Goal: Task Accomplishment & Management: Manage account settings

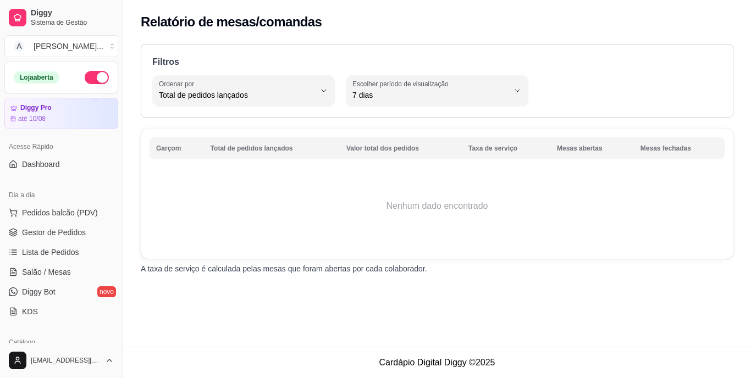
select select "TOTAL_OF_ORDERS"
select select "7"
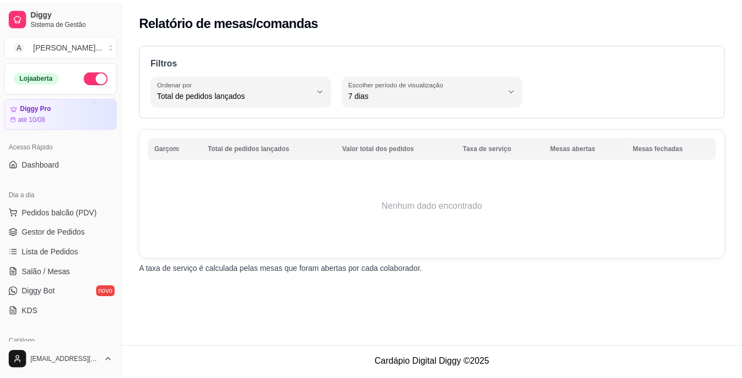
scroll to position [330, 0]
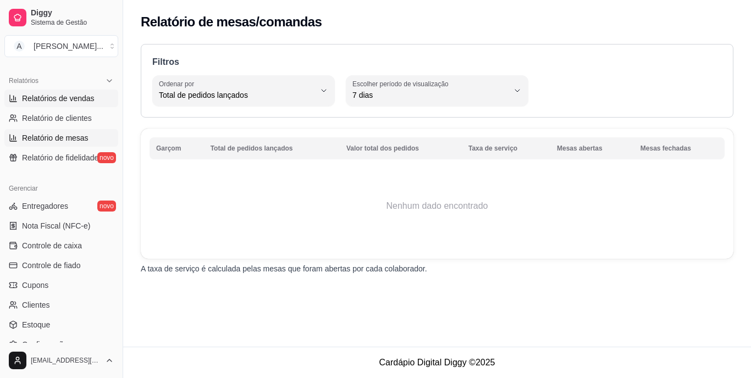
click at [74, 101] on span "Relatórios de vendas" at bounding box center [58, 98] width 73 height 11
select select "ALL"
select select "0"
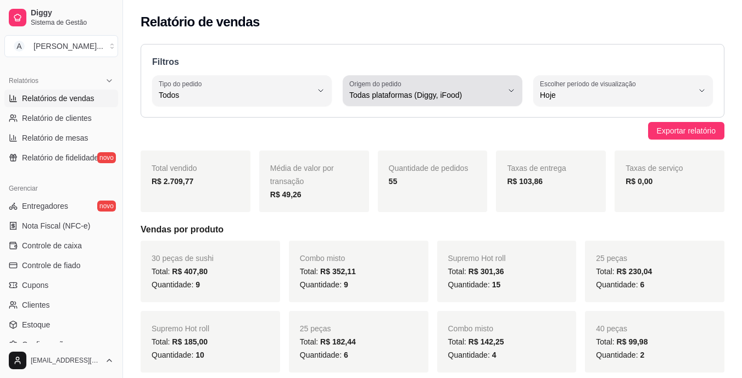
click at [474, 89] on div "Todas plataformas (Diggy, iFood)" at bounding box center [426, 91] width 153 height 22
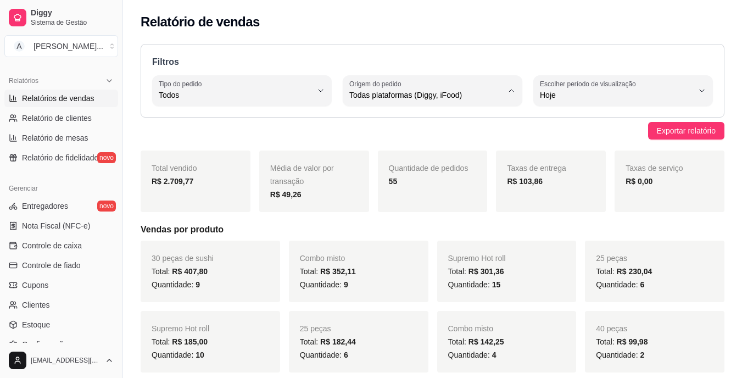
click at [437, 141] on span "Diggy" at bounding box center [427, 139] width 145 height 10
type input "DIGGY"
select select "DIGGY"
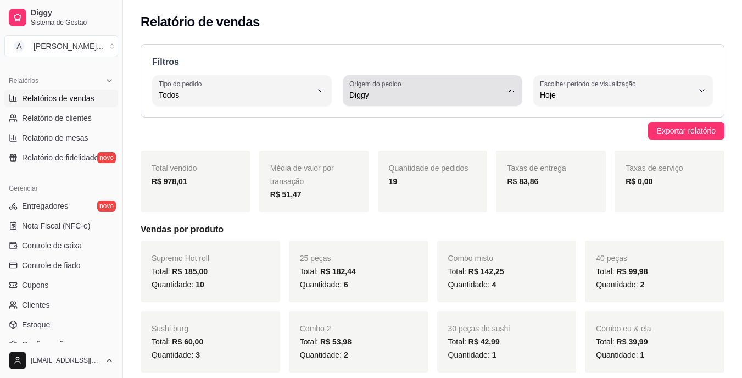
click at [387, 94] on span "Diggy" at bounding box center [426, 95] width 153 height 11
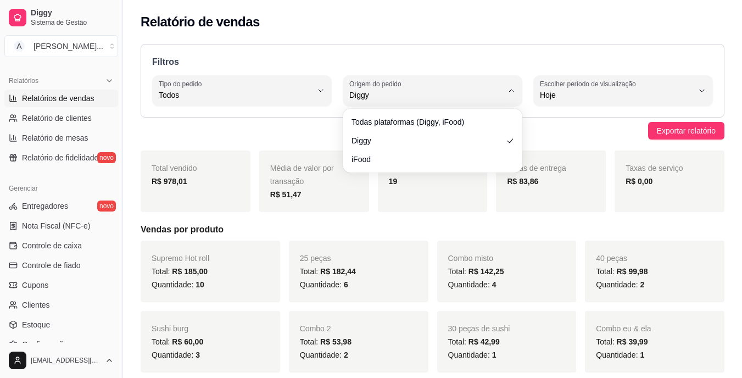
click at [404, 113] on div "Todas plataformas (Diggy, iFood) Diggy iFood" at bounding box center [432, 140] width 175 height 59
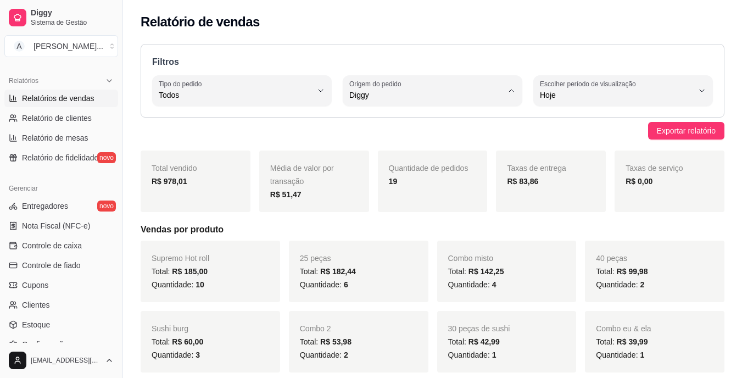
click at [392, 119] on span "Todas plataformas (Diggy, iFood)" at bounding box center [427, 121] width 145 height 10
type input "ALL"
select select "ALL"
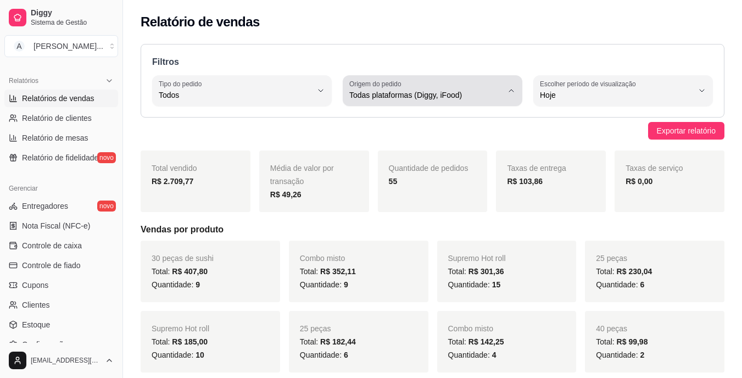
click at [403, 106] on button "Origem do pedido Todas plataformas (Diggy, iFood)" at bounding box center [433, 90] width 180 height 31
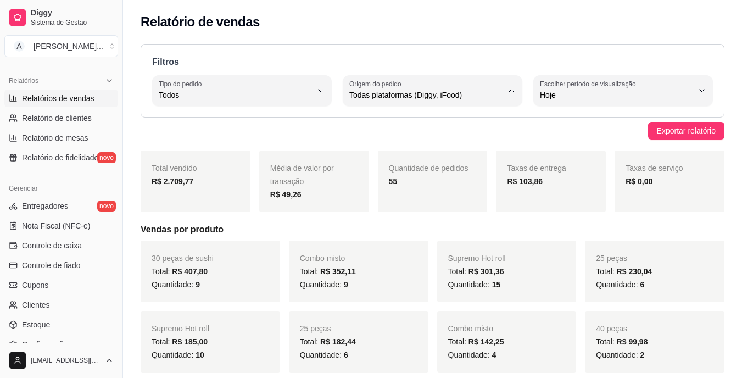
click at [402, 143] on span "Diggy" at bounding box center [427, 139] width 145 height 10
type input "DIGGY"
select select "DIGGY"
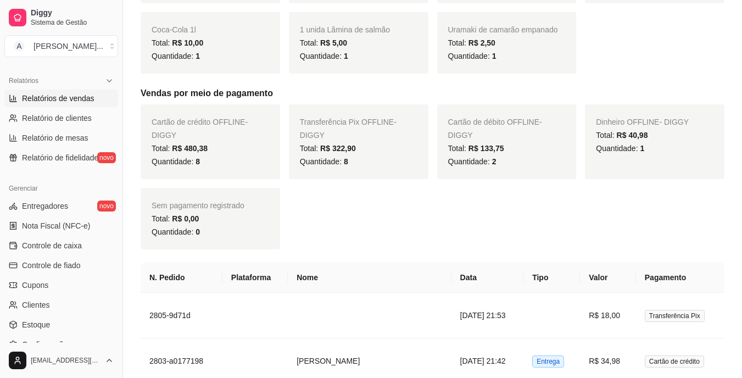
scroll to position [385, 0]
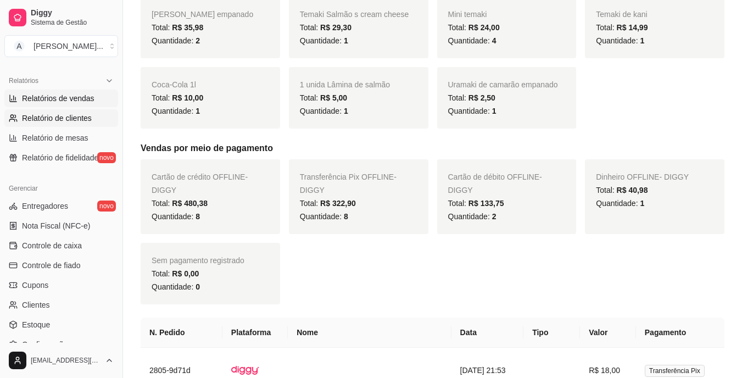
click at [78, 111] on link "Relatório de clientes" at bounding box center [61, 118] width 114 height 18
select select "30"
select select "HIGHEST_TOTAL_SPENT_WITH_ORDERS"
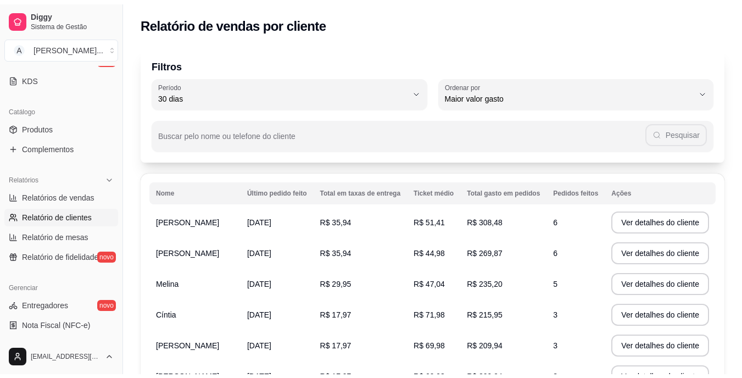
scroll to position [220, 0]
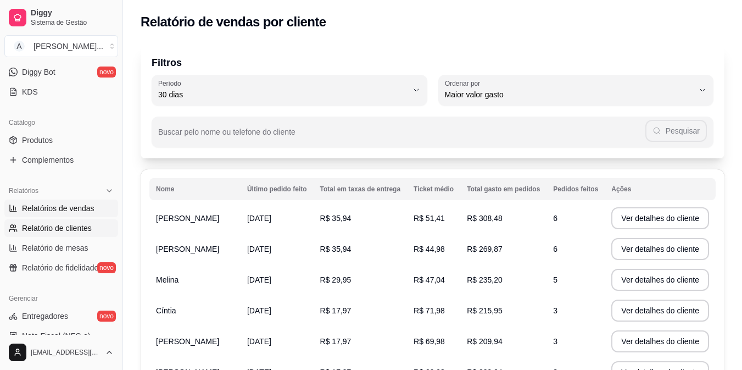
click at [87, 206] on span "Relatórios de vendas" at bounding box center [58, 208] width 73 height 11
select select "ALL"
select select "0"
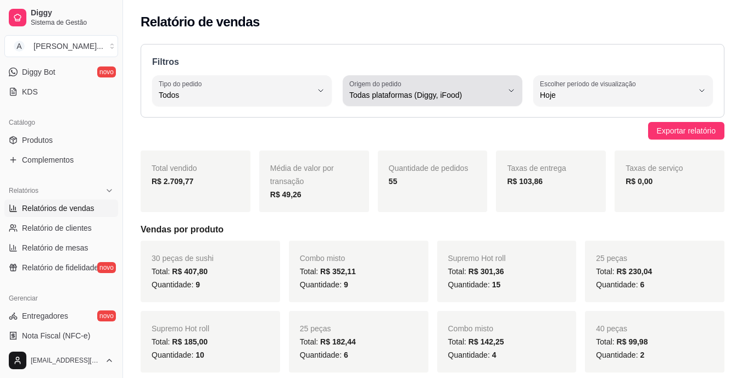
click at [446, 92] on span "Todas plataformas (Diggy, iFood)" at bounding box center [426, 95] width 153 height 11
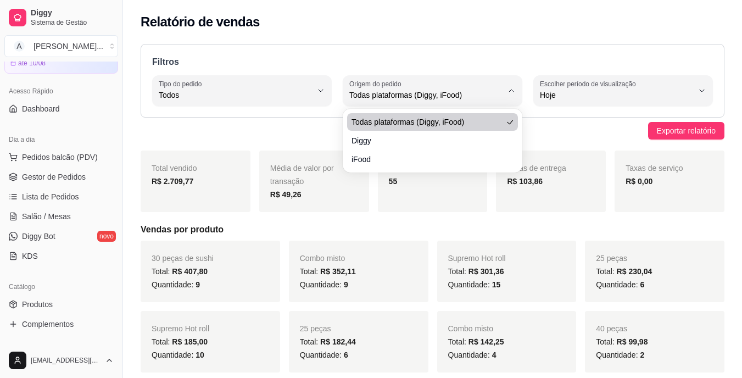
scroll to position [55, 0]
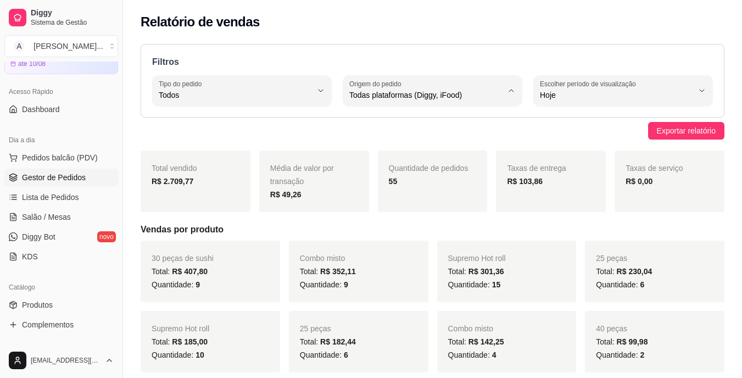
click at [88, 177] on link "Gestor de Pedidos" at bounding box center [61, 178] width 114 height 18
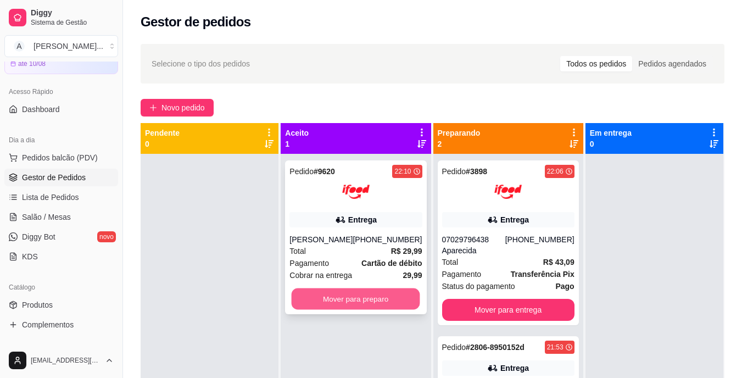
click at [326, 292] on button "Mover para preparo" at bounding box center [356, 299] width 129 height 21
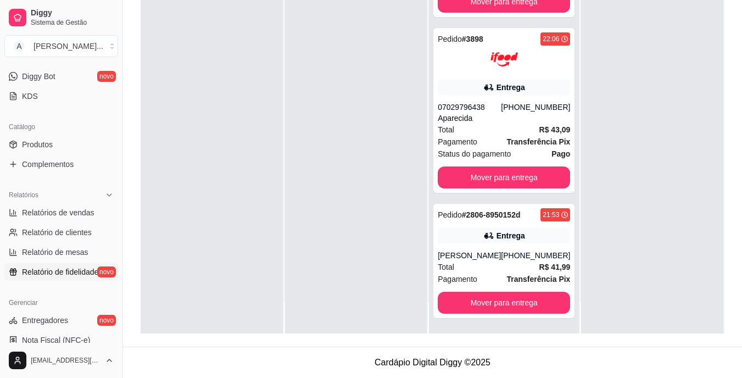
scroll to position [220, 0]
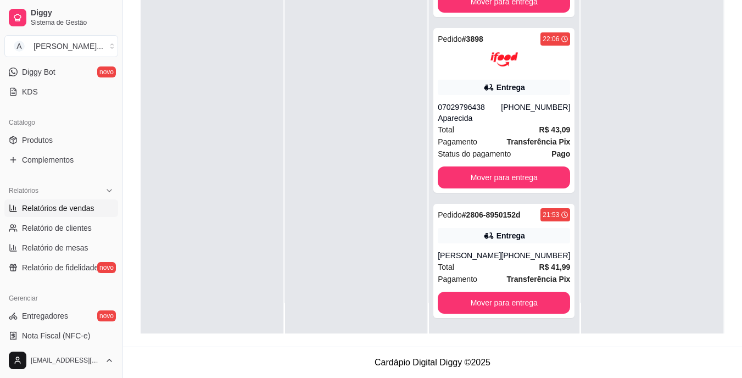
click at [74, 210] on span "Relatórios de vendas" at bounding box center [58, 208] width 73 height 11
select select "ALL"
select select "0"
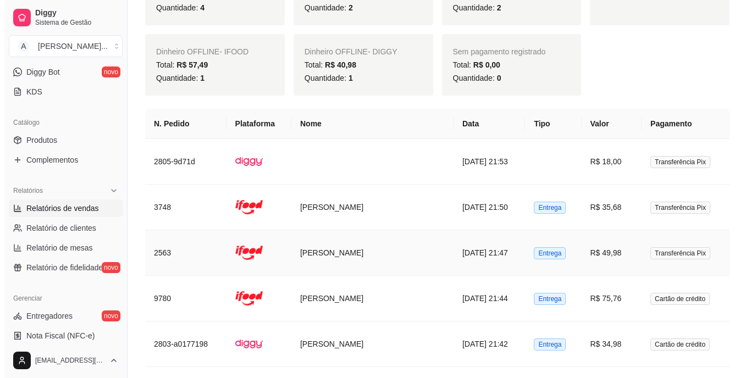
scroll to position [1264, 0]
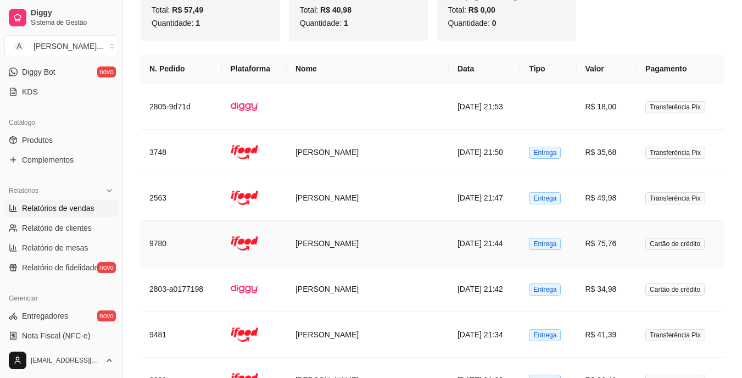
click at [387, 234] on td "[PERSON_NAME]" at bounding box center [368, 244] width 162 height 46
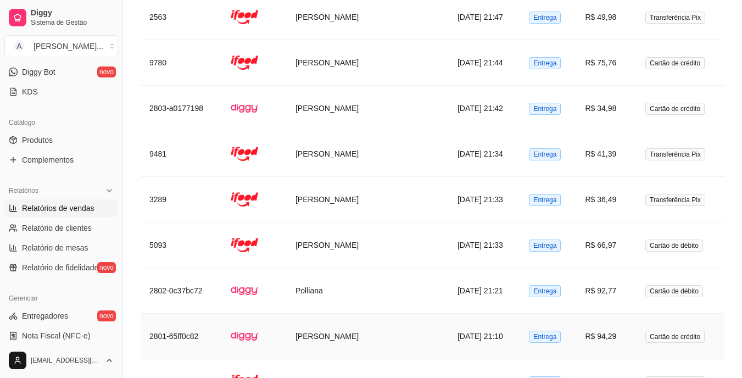
scroll to position [1429, 0]
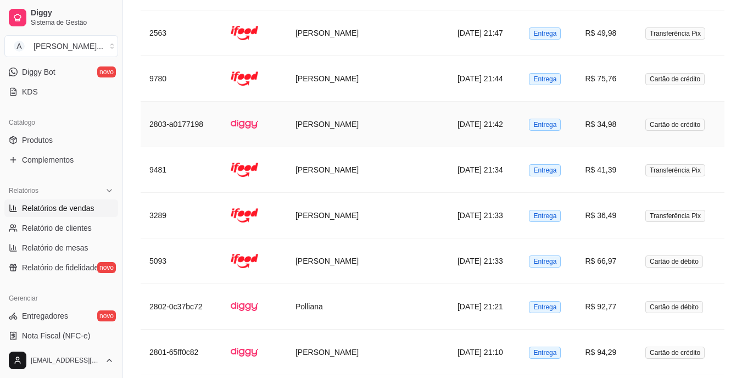
click at [456, 115] on td "[DATE] 21:42" at bounding box center [484, 125] width 71 height 46
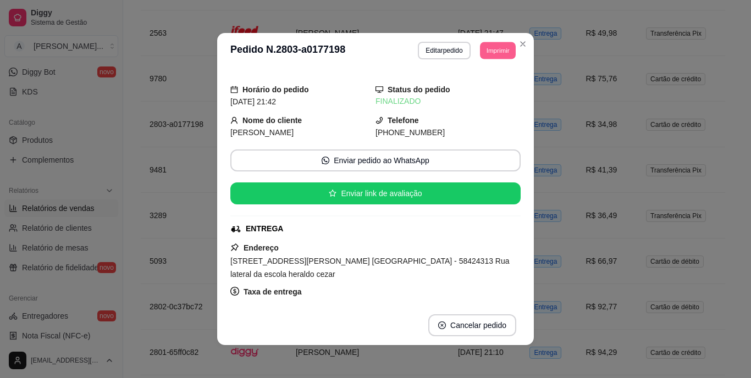
click at [490, 54] on button "Imprimir" at bounding box center [498, 50] width 36 height 17
click at [489, 84] on button "IMPRESSORA" at bounding box center [473, 89] width 80 height 18
click at [165, 203] on td "3289" at bounding box center [181, 216] width 81 height 46
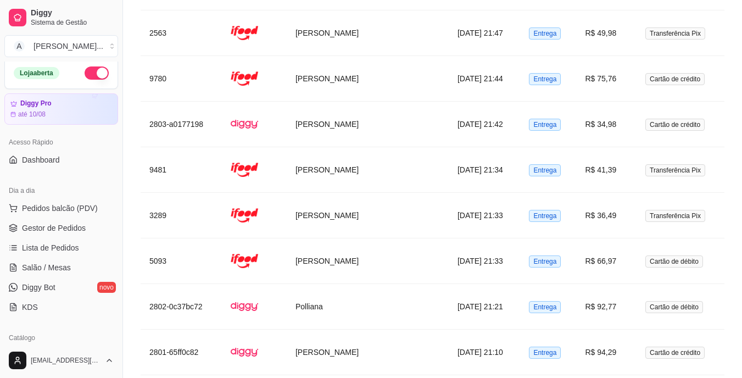
scroll to position [0, 0]
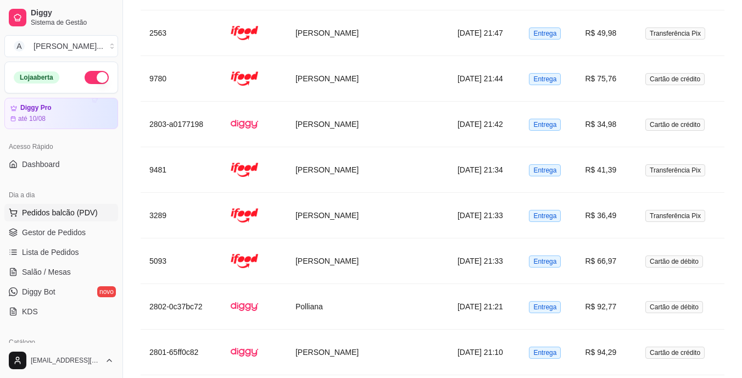
click at [74, 213] on span "Pedidos balcão (PDV)" at bounding box center [60, 212] width 76 height 11
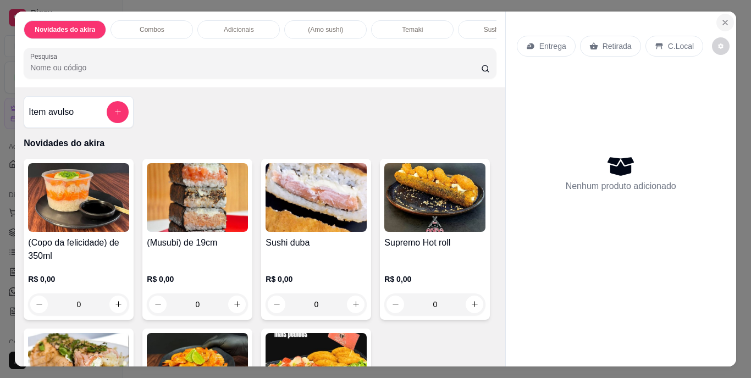
click at [722, 20] on icon "Close" at bounding box center [725, 22] width 9 height 9
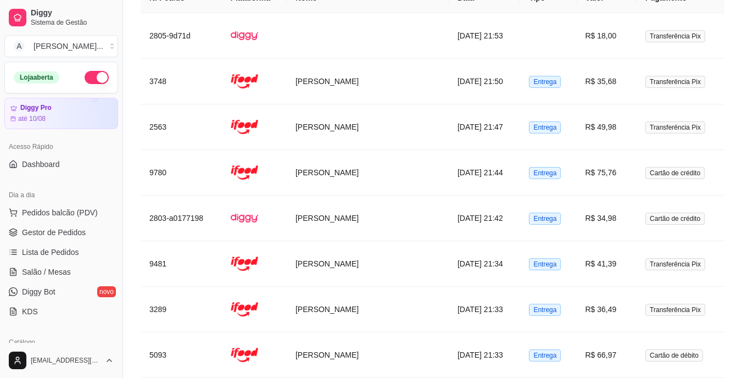
scroll to position [1319, 0]
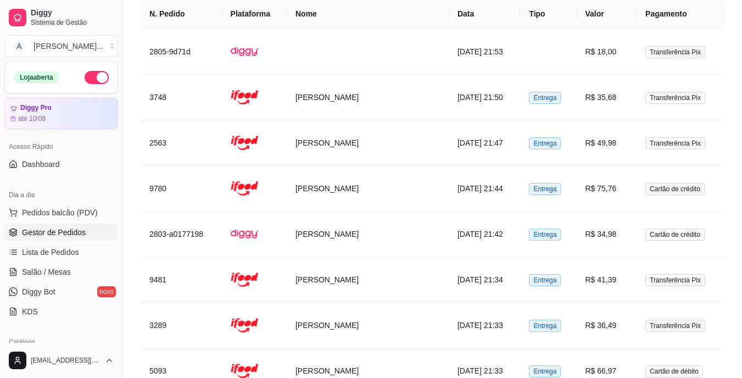
click at [79, 228] on span "Gestor de Pedidos" at bounding box center [54, 232] width 64 height 11
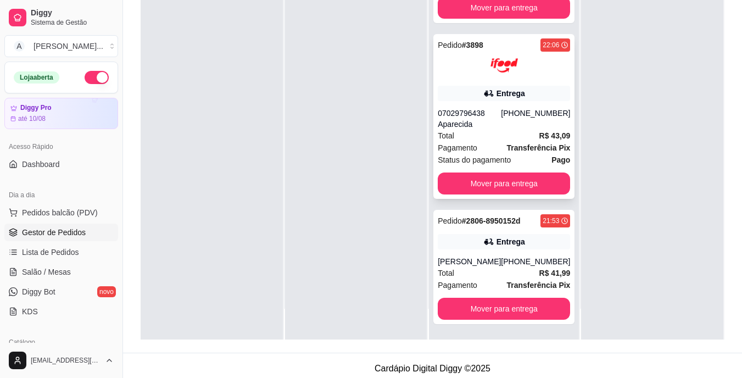
scroll to position [165, 0]
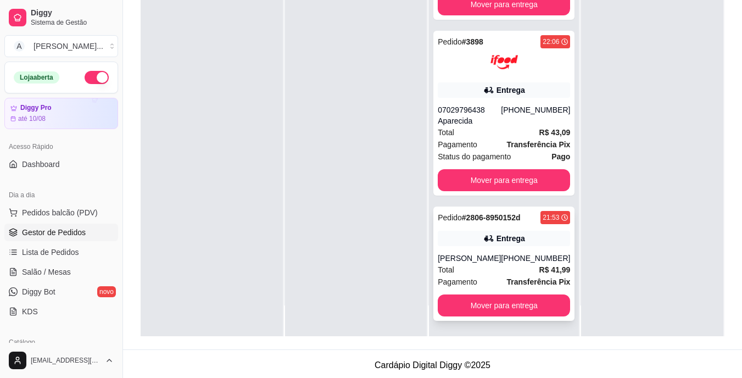
click at [498, 258] on div "[PERSON_NAME]" at bounding box center [469, 258] width 63 height 11
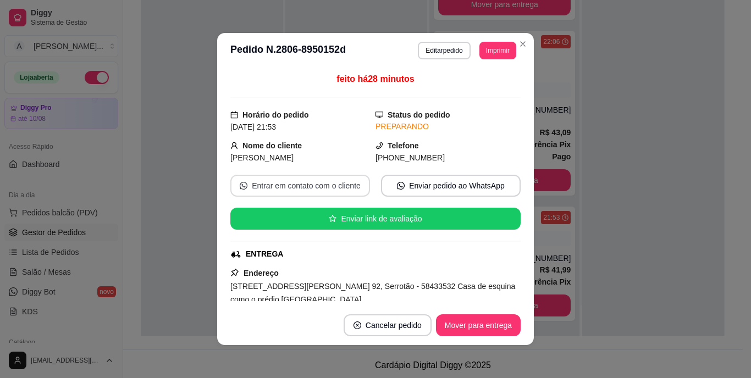
click at [315, 187] on button "Entrar em contato com o cliente" at bounding box center [300, 186] width 140 height 22
click at [315, 187] on button "Entrar em contato com o cliente" at bounding box center [299, 185] width 135 height 21
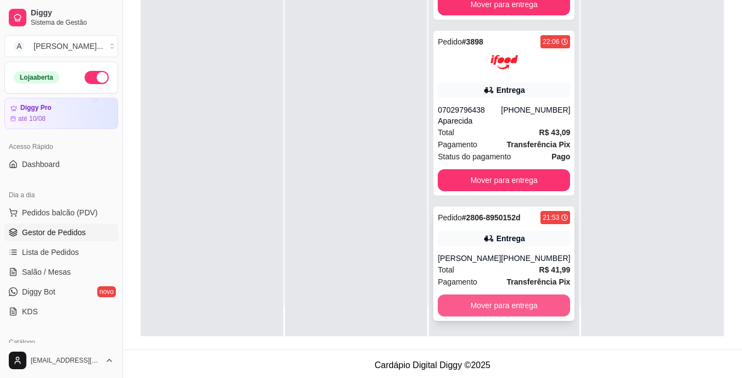
click at [529, 311] on button "Mover para entrega" at bounding box center [504, 306] width 132 height 22
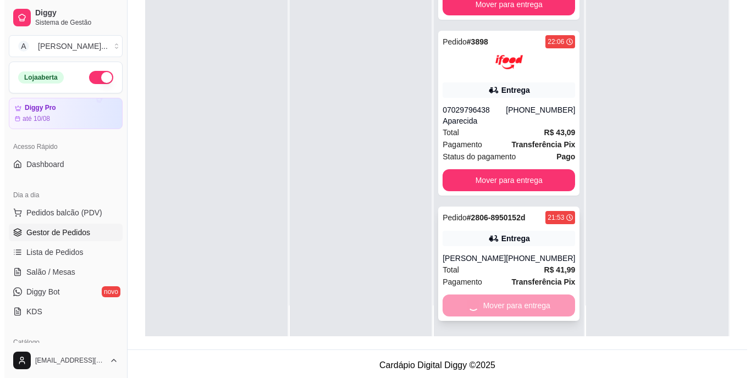
scroll to position [0, 0]
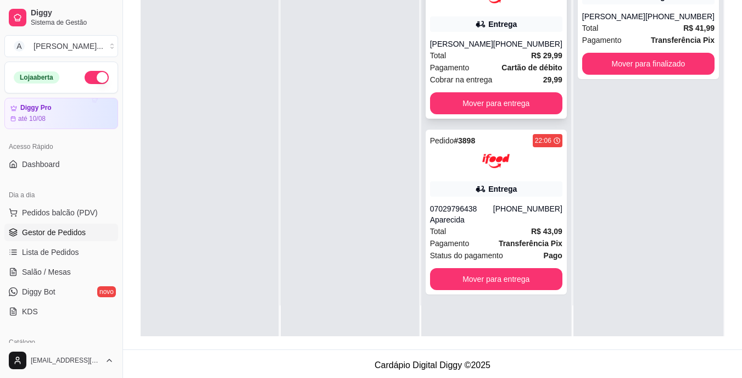
click at [535, 68] on strong "Cartão de débito" at bounding box center [532, 67] width 60 height 9
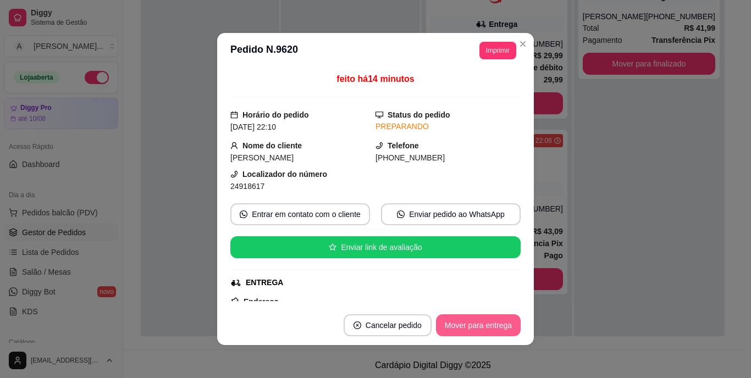
click at [476, 322] on button "Mover para entrega" at bounding box center [478, 325] width 85 height 22
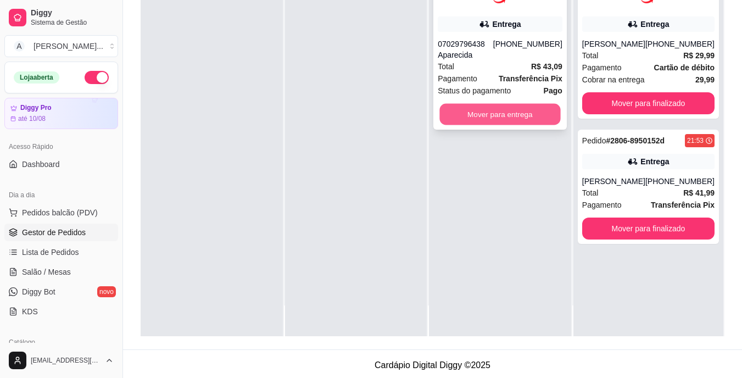
click at [498, 114] on button "Mover para entrega" at bounding box center [500, 114] width 121 height 21
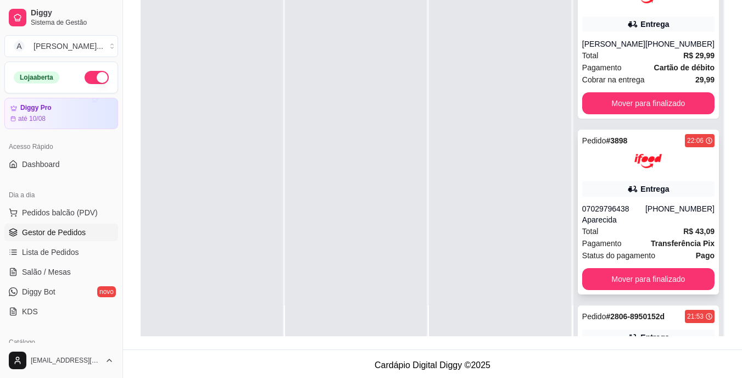
click at [623, 214] on div "07029796438 Aparecida" at bounding box center [614, 214] width 63 height 22
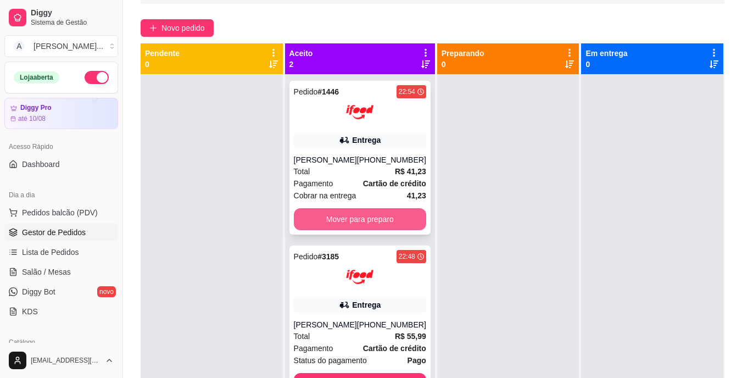
scroll to position [58, 0]
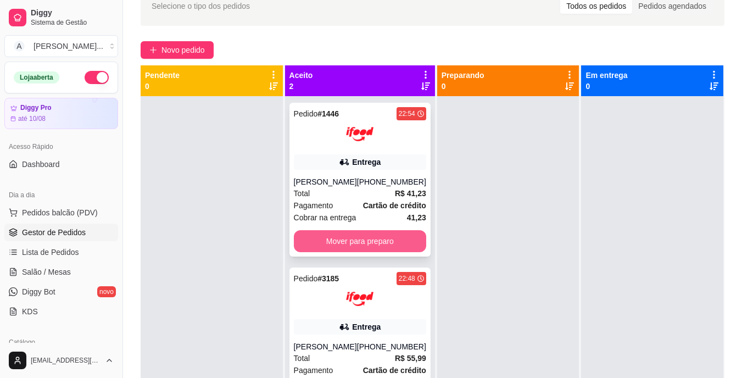
click at [350, 235] on button "Mover para preparo" at bounding box center [360, 241] width 132 height 22
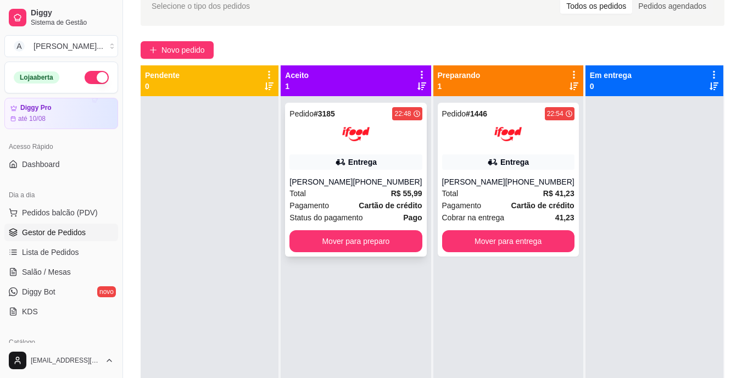
drag, startPoint x: 392, startPoint y: 225, endPoint x: 388, endPoint y: 233, distance: 9.1
click at [388, 233] on div "Pedido # 3185 22:48 Entrega [PERSON_NAME] [PHONE_NUMBER] Total R$ 55,99 Pagamen…" at bounding box center [355, 180] width 141 height 154
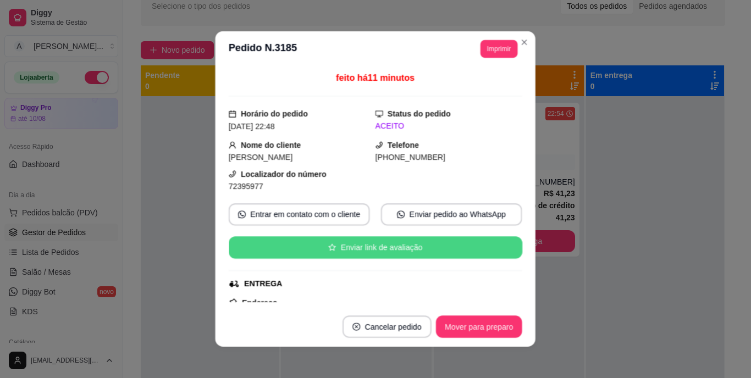
click at [384, 240] on button "Enviar link de avaliação" at bounding box center [375, 248] width 293 height 22
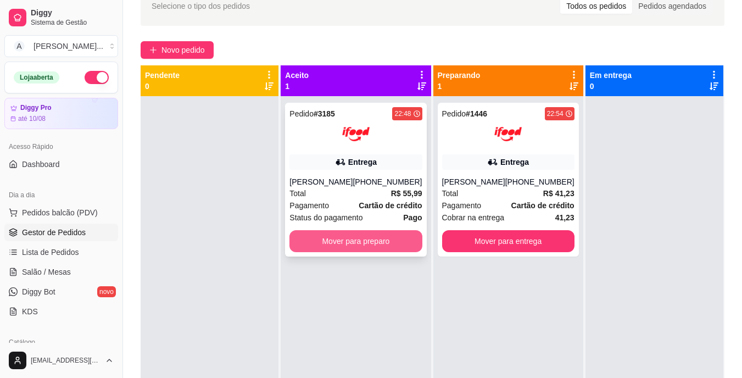
click at [334, 240] on button "Mover para preparo" at bounding box center [356, 241] width 132 height 22
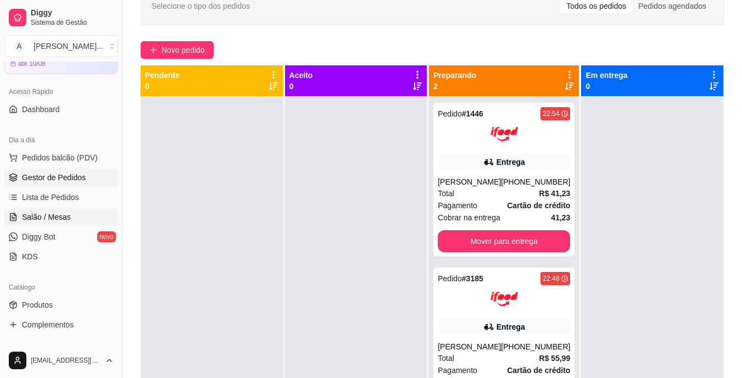
scroll to position [110, 0]
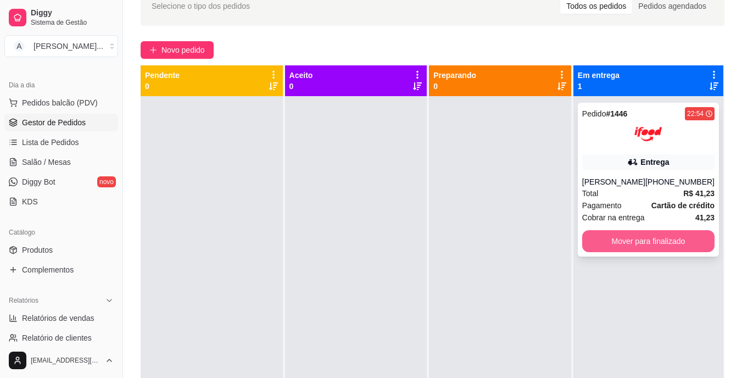
click at [611, 236] on button "Mover para finalizado" at bounding box center [649, 241] width 132 height 22
